Goal: Information Seeking & Learning: Find specific fact

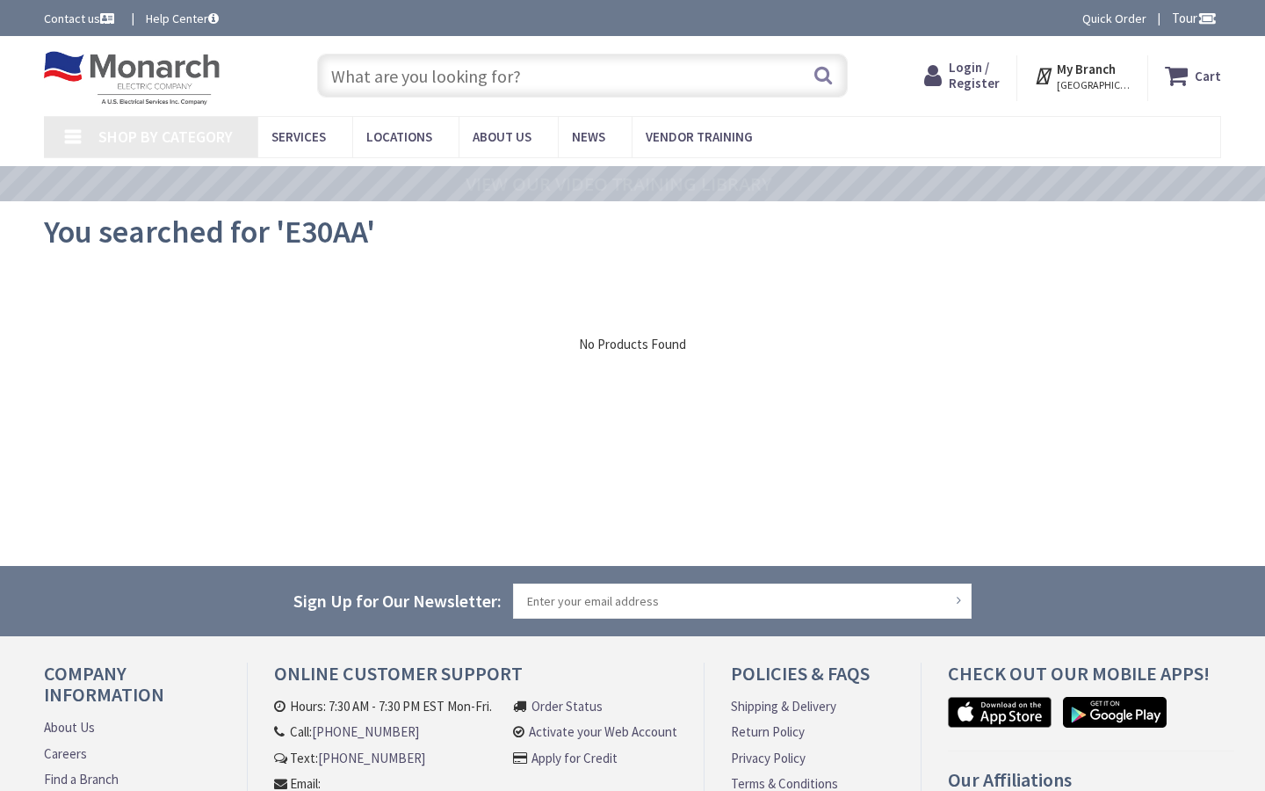
type input "a [GEOGRAPHIC_DATA], [GEOGRAPHIC_DATA]"
